Goal: Register for event/course

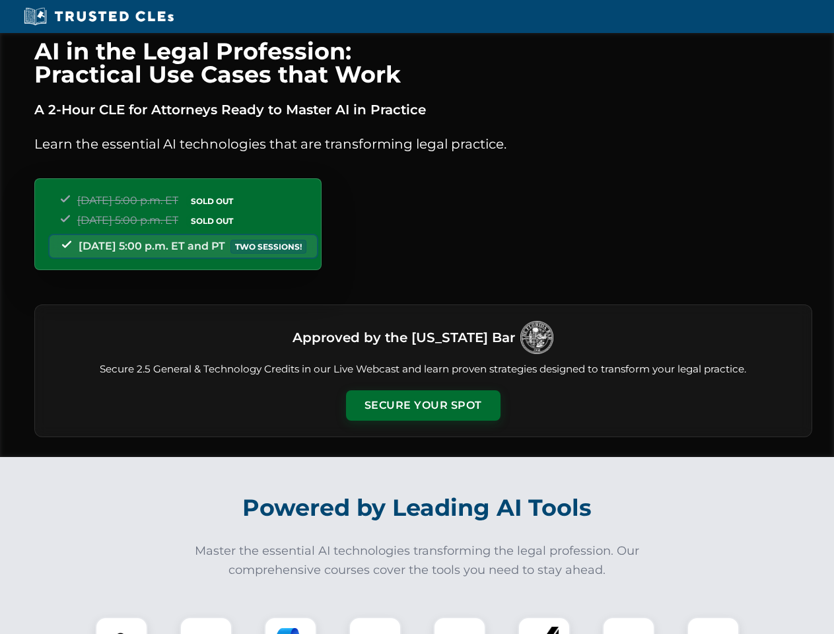
click at [423, 406] on button "Secure Your Spot" at bounding box center [423, 405] width 155 height 30
click at [122, 626] on img at bounding box center [121, 643] width 38 height 38
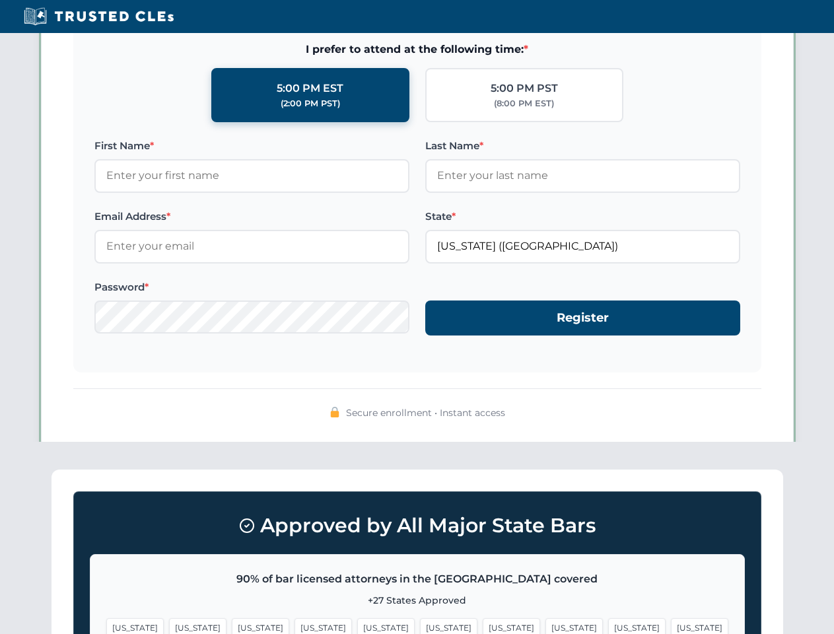
click at [483, 626] on span "[US_STATE]" at bounding box center [511, 627] width 57 height 19
click at [608, 626] on span "[US_STATE]" at bounding box center [636, 627] width 57 height 19
